Goal: Information Seeking & Learning: Learn about a topic

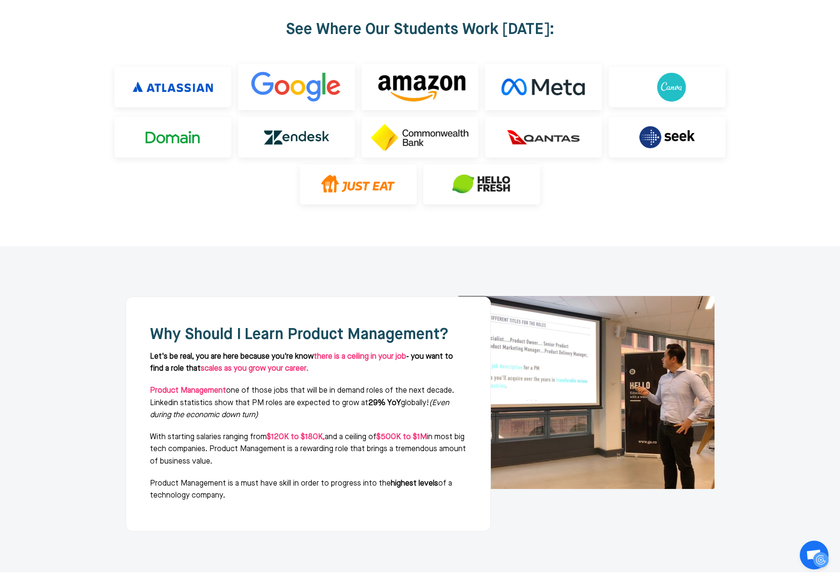
scroll to position [1100, 0]
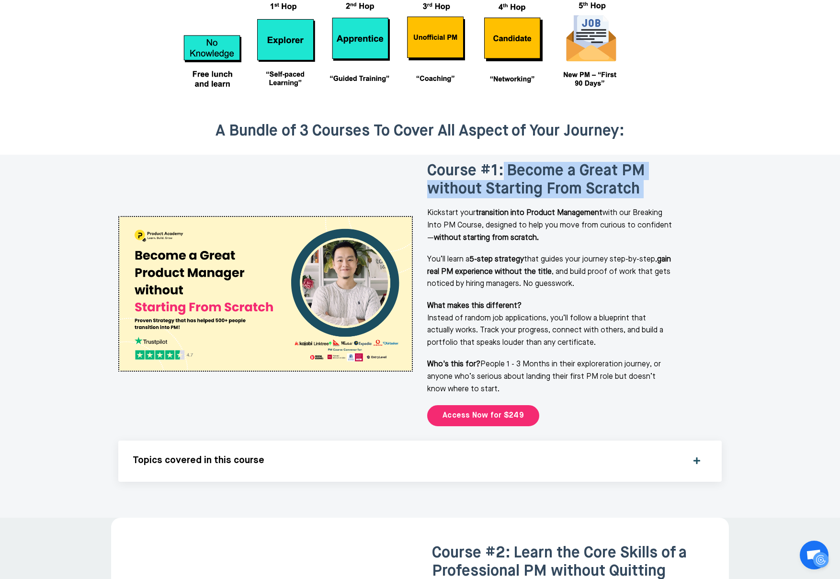
drag, startPoint x: 503, startPoint y: 123, endPoint x: 671, endPoint y: 151, distance: 170.4
click at [671, 162] on div "Course #1: Become a Great PM without Starting From Scratch Kickstart your trans…" at bounding box center [574, 294] width 294 height 265
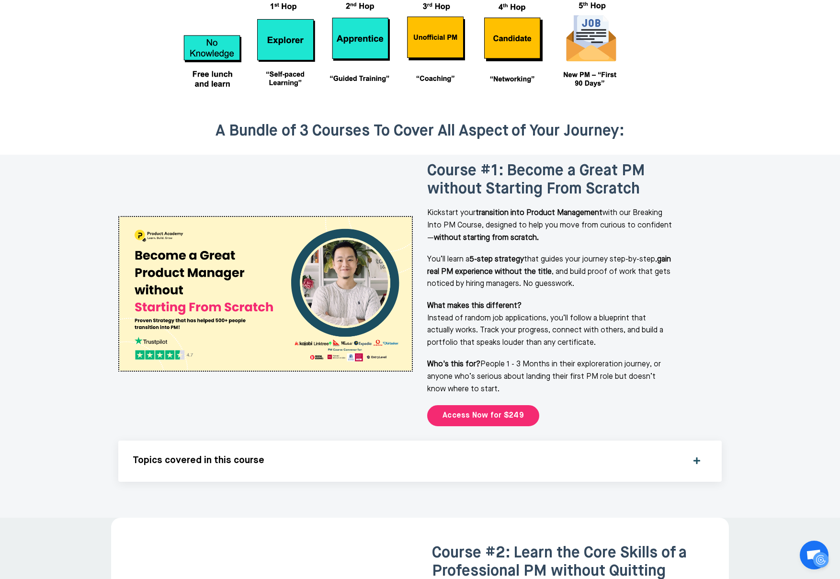
click at [604, 254] on p "You’ll learn a 5-step strategy that guides your journey step-by-step, gain real…" at bounding box center [550, 272] width 247 height 37
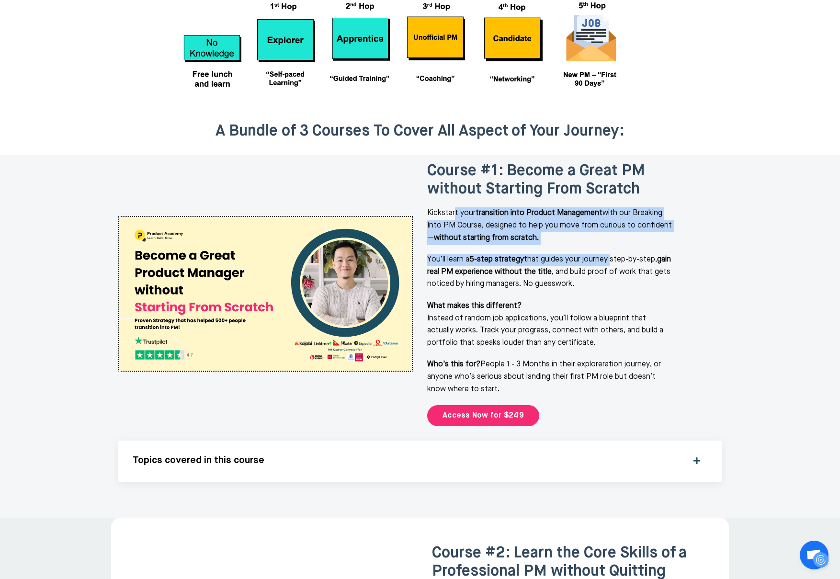
drag, startPoint x: 453, startPoint y: 167, endPoint x: 610, endPoint y: 209, distance: 162.1
click at [610, 208] on div "Course #1: Become a Great PM without Starting From Scratch Kickstart your trans…" at bounding box center [574, 294] width 294 height 265
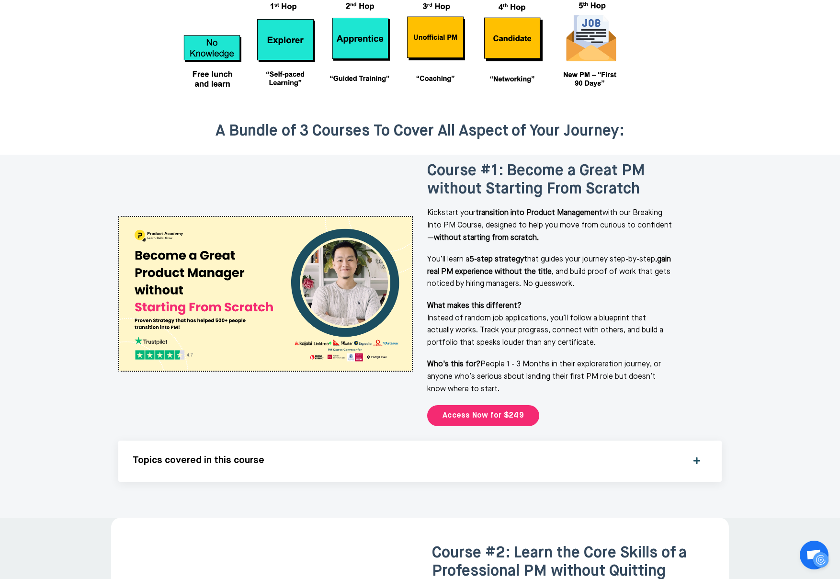
click at [560, 254] on p "You’ll learn a 5-step strategy that guides your journey step-by-step, gain real…" at bounding box center [550, 272] width 247 height 37
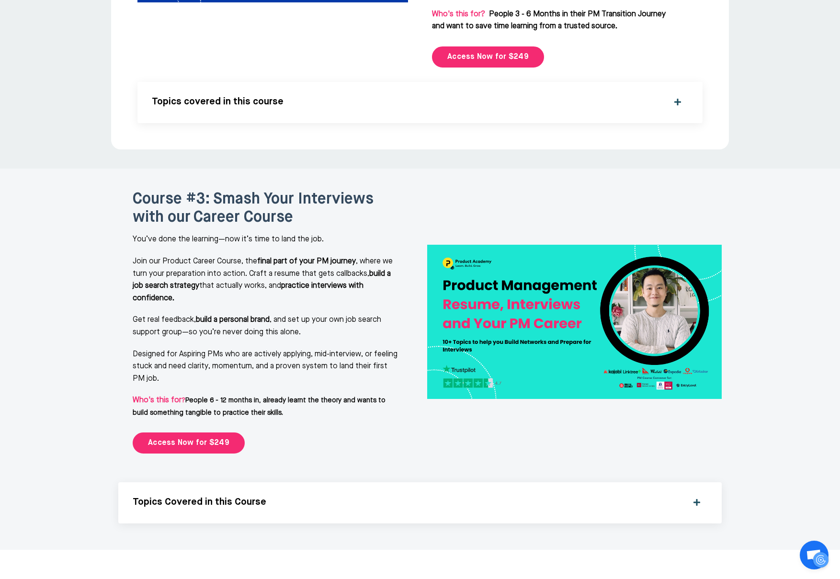
scroll to position [1871, 0]
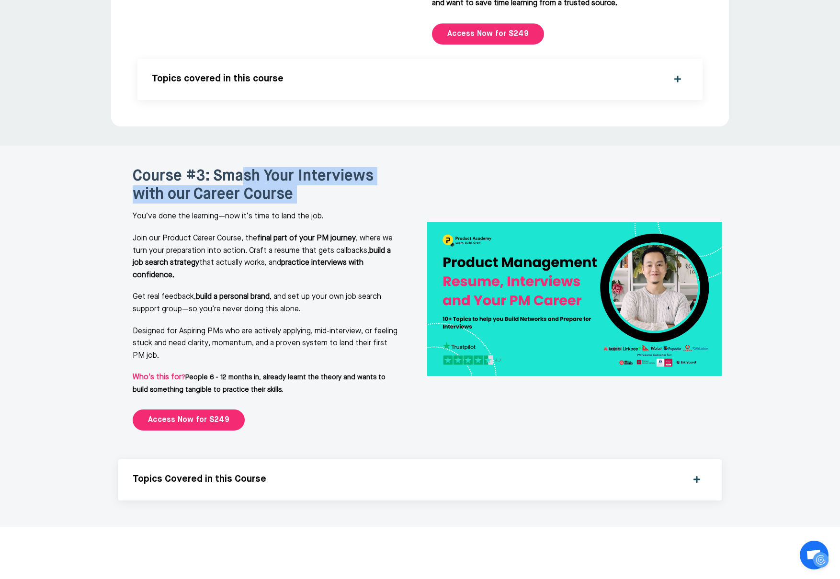
drag, startPoint x: 244, startPoint y: 111, endPoint x: 385, endPoint y: 145, distance: 144.7
click at [385, 153] on div "Course #3: Smash Your Interviews with our Career Course You’ve done the learnin…" at bounding box center [265, 299] width 294 height 293
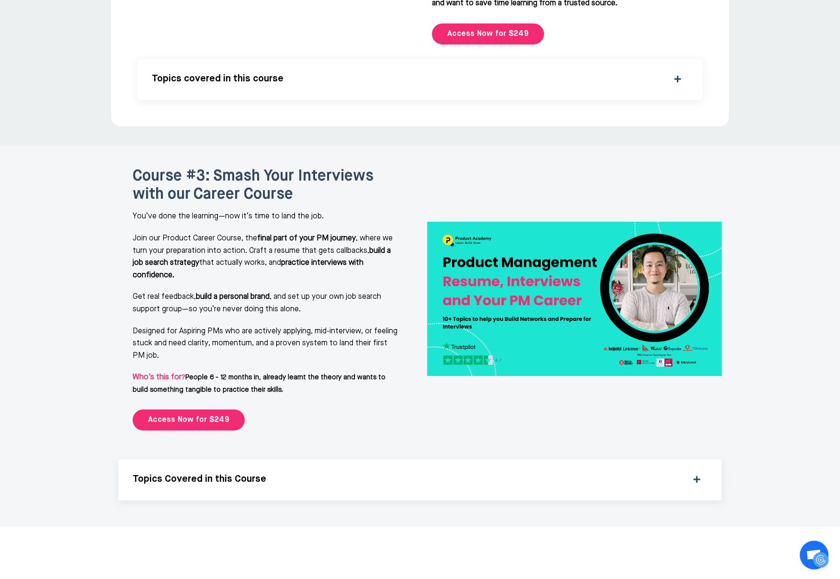
click at [366, 163] on div "Course #3: Smash Your Interviews with our Career Course You’ve done the learnin…" at bounding box center [265, 299] width 294 height 293
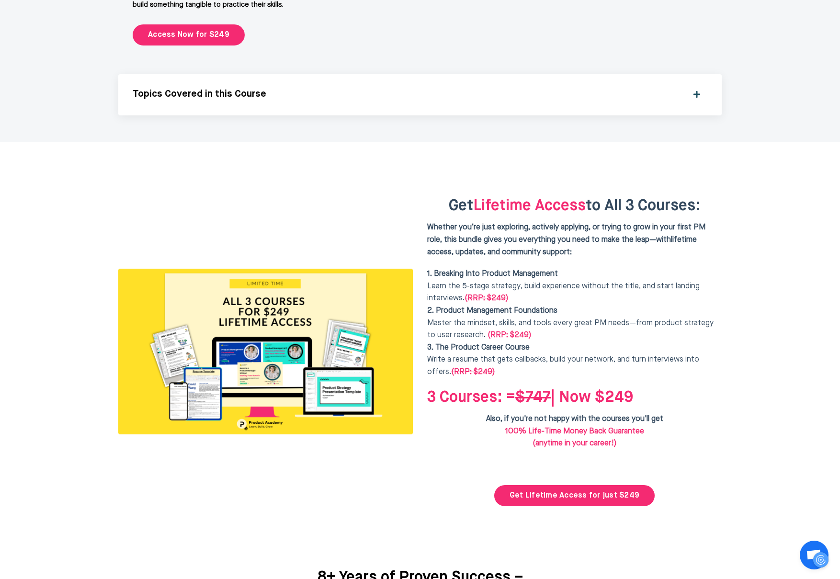
scroll to position [2258, 0]
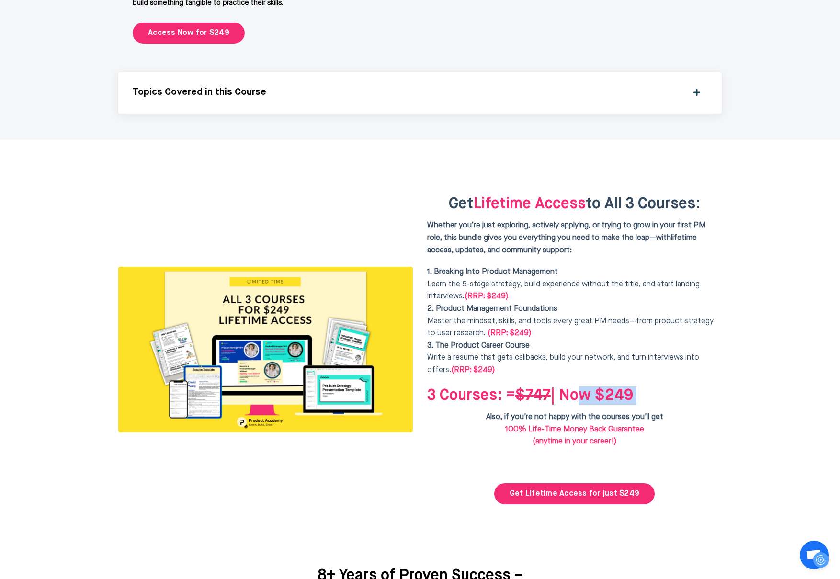
drag, startPoint x: 655, startPoint y: 342, endPoint x: 573, endPoint y: 336, distance: 82.6
click at [573, 386] on h2 "3 Courses: = $747 | Now $249" at bounding box center [574, 395] width 294 height 18
click at [721, 386] on h2 "3 Courses: = $747 | Now $249" at bounding box center [574, 395] width 294 height 18
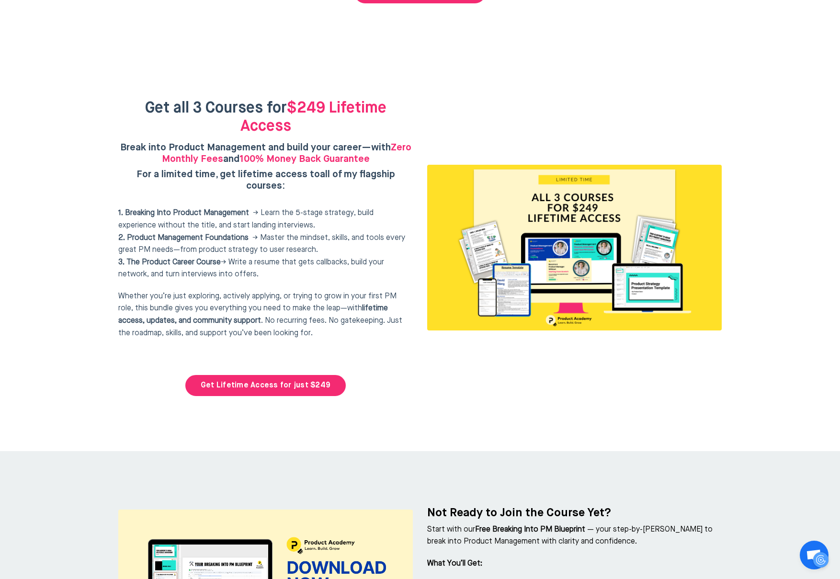
scroll to position [3933, 0]
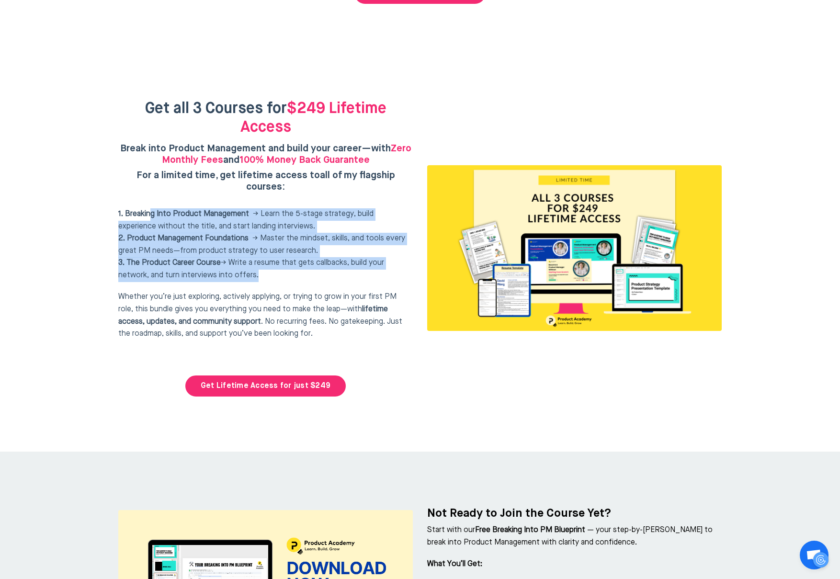
drag, startPoint x: 151, startPoint y: 155, endPoint x: 296, endPoint y: 219, distance: 158.6
click at [296, 219] on p "1. Breaking Into Product Management → Learn the 5-stage strategy, build experie…" at bounding box center [265, 245] width 294 height 74
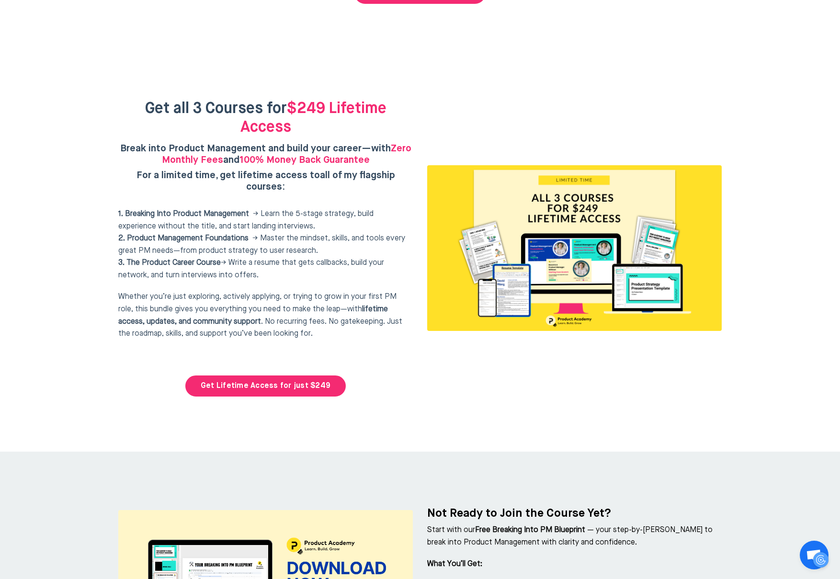
click at [289, 293] on span "Whether you’re just exploring, actively applying, or trying to grow in your fir…" at bounding box center [257, 309] width 278 height 32
drag, startPoint x: 139, startPoint y: 204, endPoint x: 258, endPoint y: 226, distance: 120.8
click at [247, 259] on span "3. The Product Career Course → Write a resume that gets callbacks, build your n…" at bounding box center [251, 269] width 266 height 20
click at [263, 318] on span "No recurring fees. No gatekeeping. Just the roadmap, skills, and support you’ve…" at bounding box center [260, 328] width 284 height 20
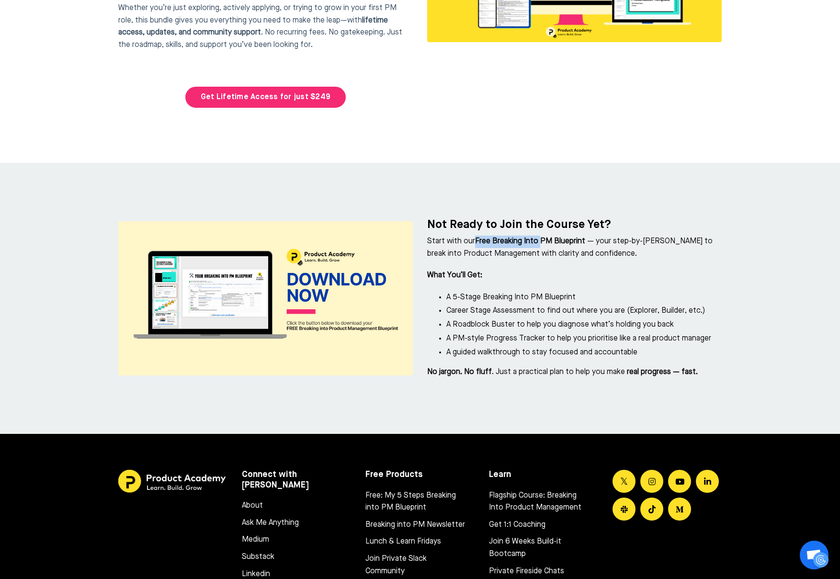
scroll to position [4227, 0]
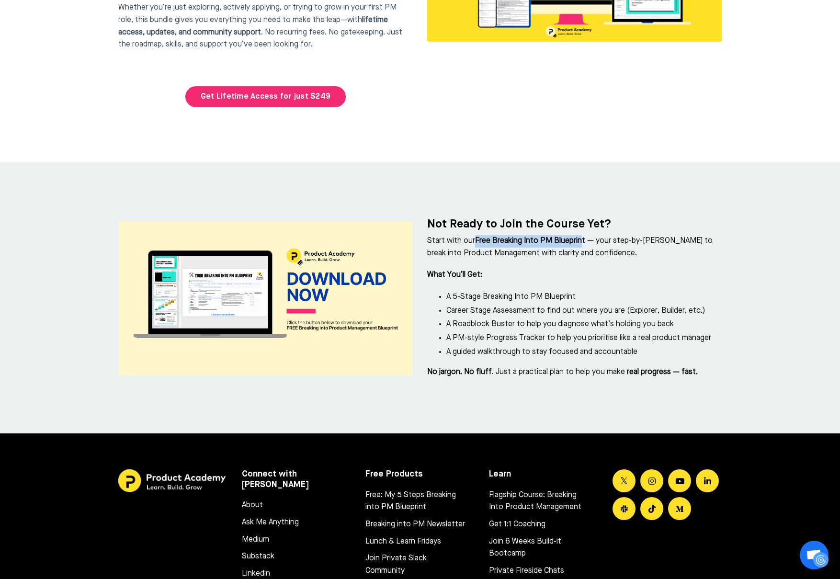
drag, startPoint x: 474, startPoint y: 178, endPoint x: 579, endPoint y: 175, distance: 104.9
click at [579, 237] on strong "Free Breaking Into PM Blueprint" at bounding box center [530, 241] width 110 height 8
click at [678, 269] on p "What You’ll Get:" at bounding box center [574, 275] width 294 height 12
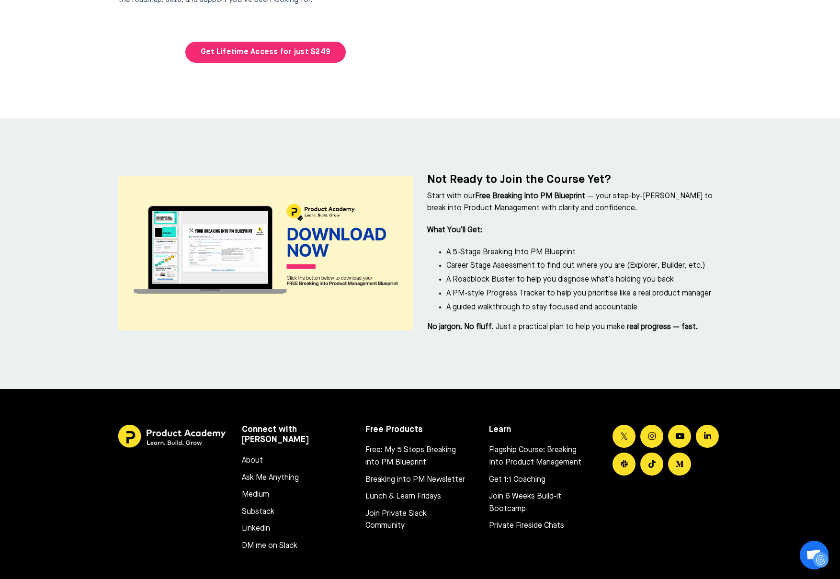
scroll to position [4244, 0]
